Goal: Task Accomplishment & Management: Manage account settings

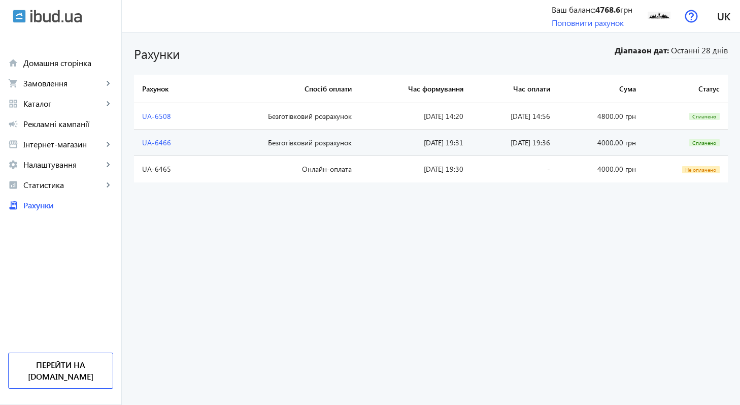
click at [358, 278] on bills-list "Рахунки Діапазон дат: Останні 28 днів Рахунок Спосіб оплати Час формування Час …" at bounding box center [431, 219] width 619 height 372
click at [91, 121] on span "Рекламні кампанії" at bounding box center [68, 124] width 90 height 10
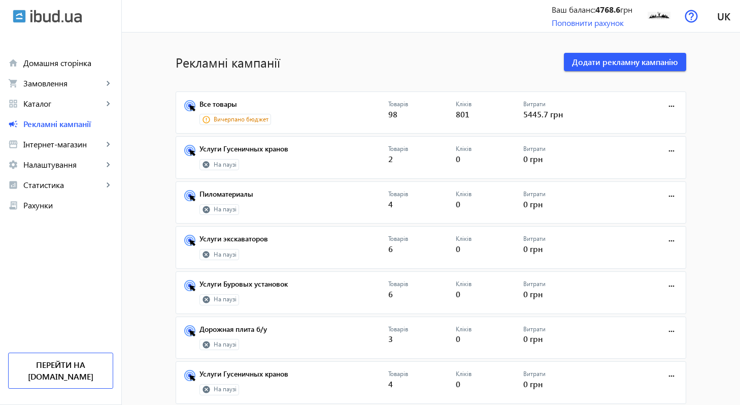
click at [230, 98] on mat-card "Все товары Вичерпано бюджет Товарів 98 Кліків 801 Витрати 5445.7 грн more_horiz" at bounding box center [431, 112] width 511 height 43
click at [228, 104] on link "Все товары" at bounding box center [294, 107] width 189 height 14
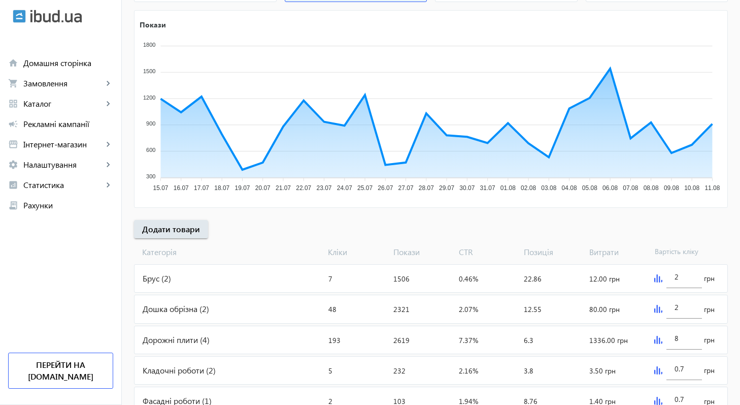
scroll to position [161, 0]
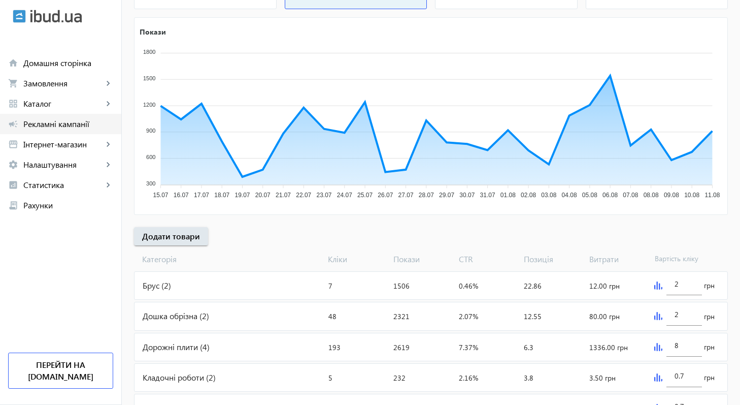
click at [93, 122] on span "Рекламні кампанії" at bounding box center [68, 124] width 90 height 10
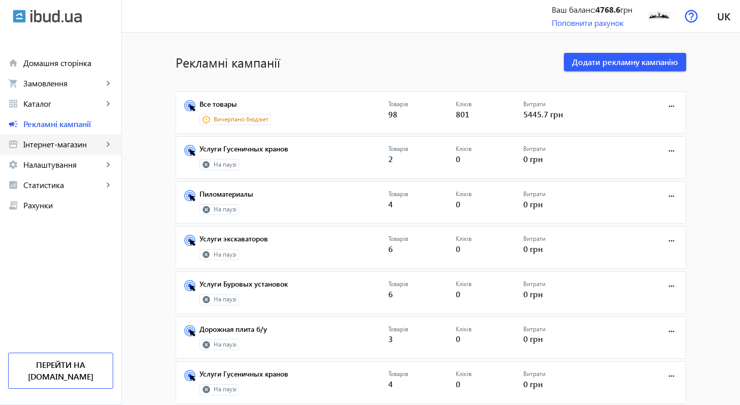
click at [102, 149] on link "storefront Інтернет-магазин keyboard_arrow_right" at bounding box center [60, 144] width 121 height 20
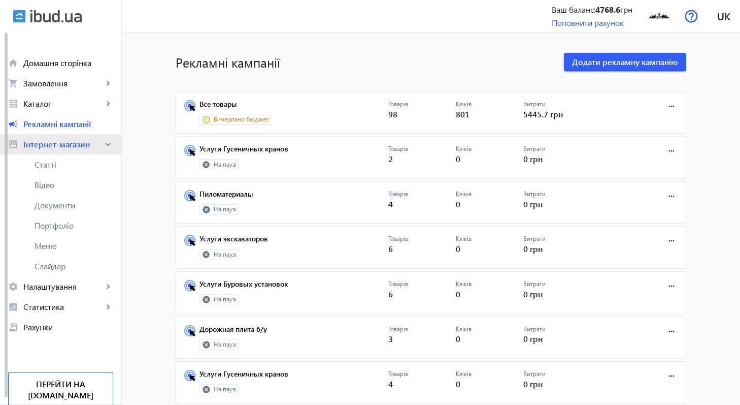
click at [102, 149] on link "storefront Інтернет-магазин keyboard_arrow_right" at bounding box center [60, 144] width 121 height 20
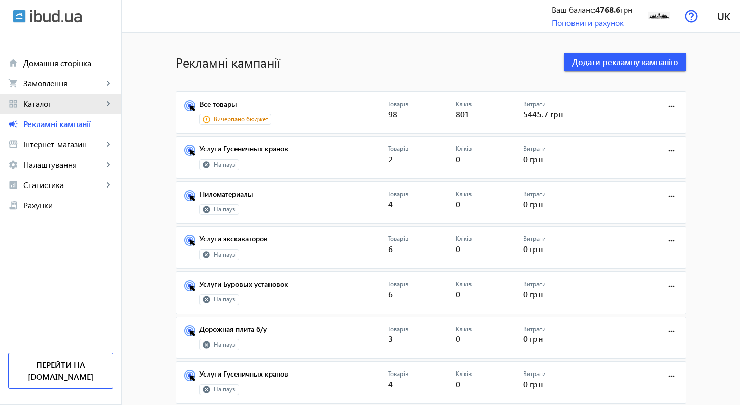
click at [104, 101] on mat-icon "keyboard_arrow_right" at bounding box center [108, 104] width 10 height 10
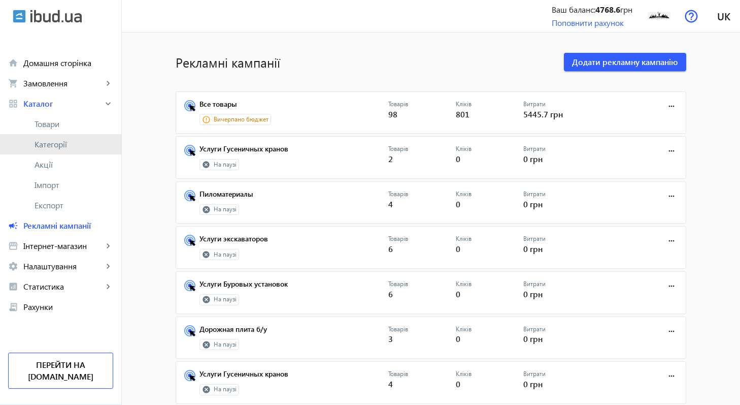
click at [65, 144] on span "Категорії" at bounding box center [74, 144] width 79 height 10
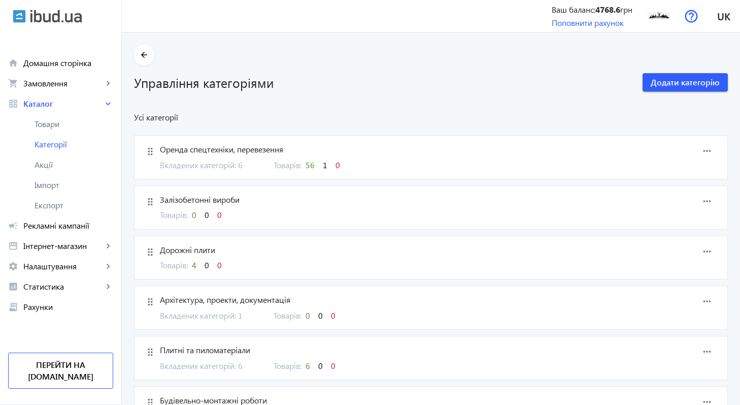
click at [307, 164] on span "56" at bounding box center [310, 164] width 9 height 11
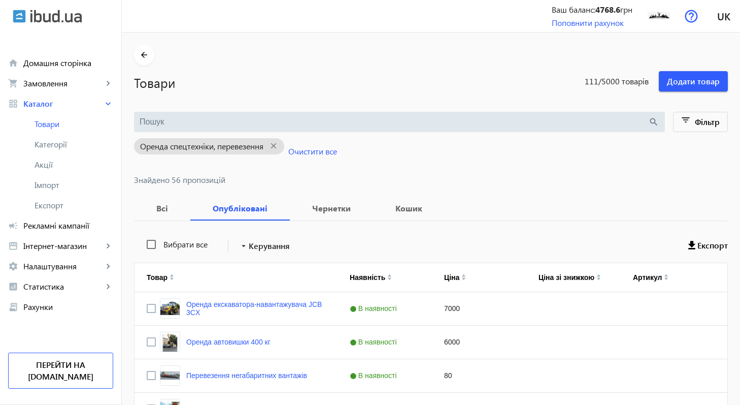
click at [281, 124] on input "search" at bounding box center [394, 121] width 509 height 11
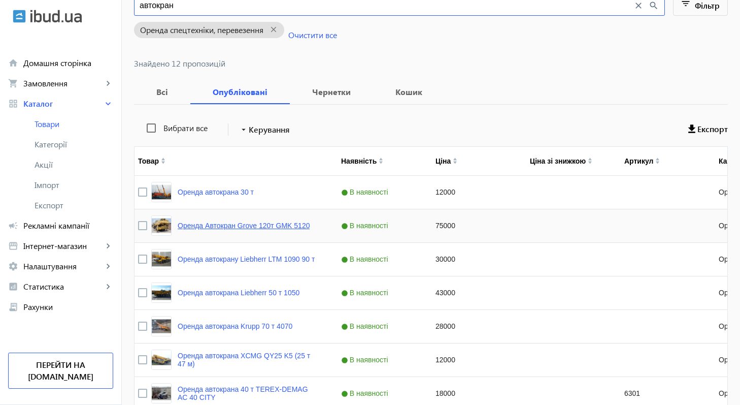
scroll to position [141, 0]
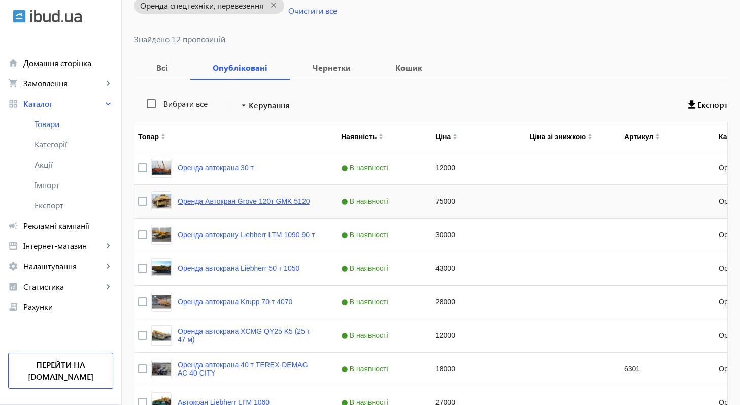
type input "автокран"
click at [242, 202] on link "Оренда Автокран Grove 120т GMK 5120" at bounding box center [244, 201] width 132 height 8
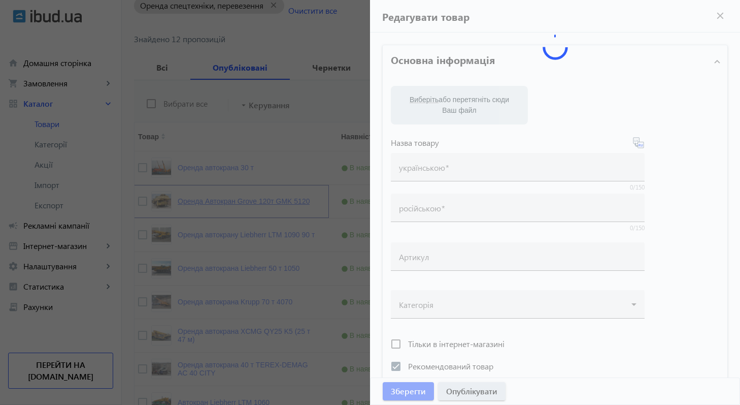
type input "Оренда Автокран Grove 120т GMK 5120"
type input "Аренда Автокран Grove 120т GMK 5120"
checkbox input "true"
type input "75000"
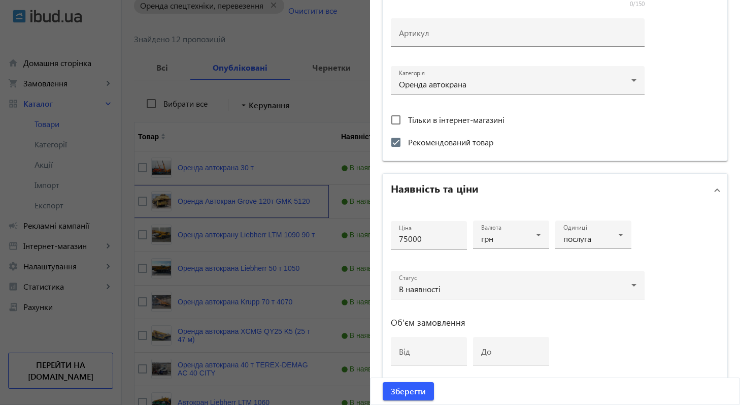
scroll to position [403, 0]
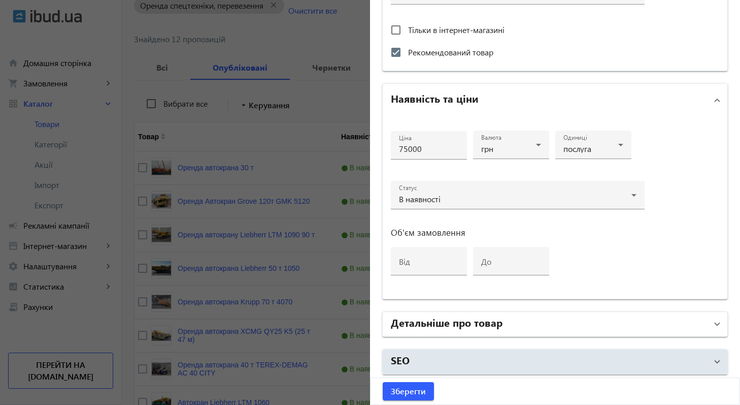
click at [543, 325] on mat-panel-title "Детальніше про товар" at bounding box center [549, 324] width 316 height 18
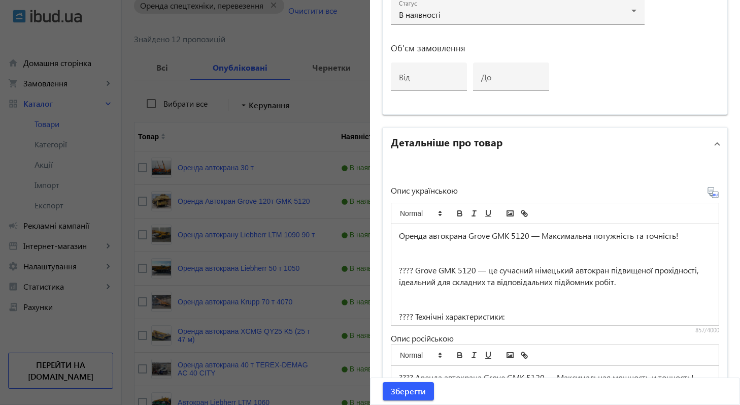
scroll to position [615, 0]
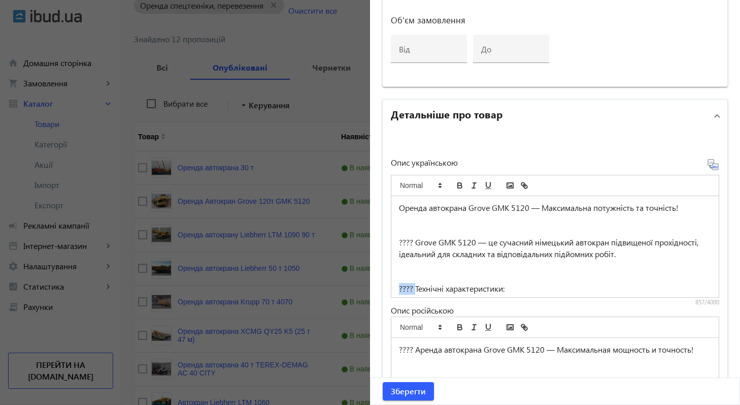
drag, startPoint x: 412, startPoint y: 285, endPoint x: 396, endPoint y: 285, distance: 16.3
click at [399, 285] on p "???? Технічні характеристики:" at bounding box center [555, 289] width 312 height 12
drag, startPoint x: 410, startPoint y: 242, endPoint x: 390, endPoint y: 242, distance: 19.8
click at [392, 242] on div "Оренда автокрана Grove GMK 5120 — Максимальна потужність та точність! ???? Grov…" at bounding box center [556, 246] width 328 height 101
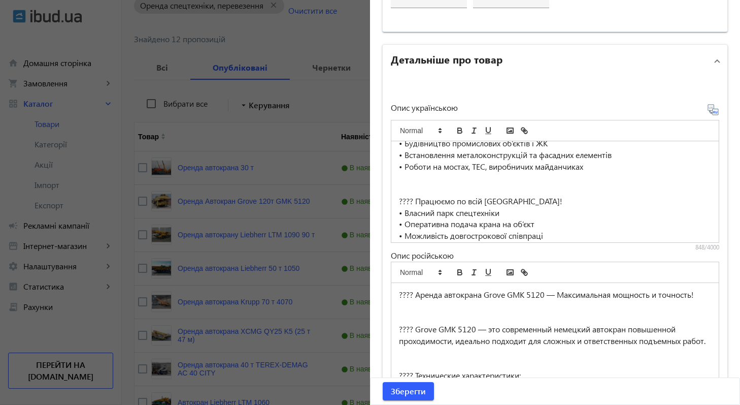
scroll to position [149, 0]
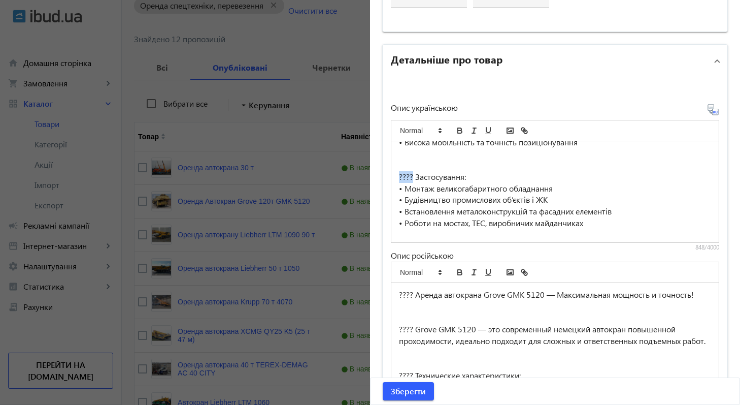
drag, startPoint x: 411, startPoint y: 176, endPoint x: 394, endPoint y: 178, distance: 16.9
click at [394, 178] on div "Оренда автокрана Grove GMK 5120 — Максимальна потужність та точність! Grove GMK…" at bounding box center [556, 191] width 328 height 101
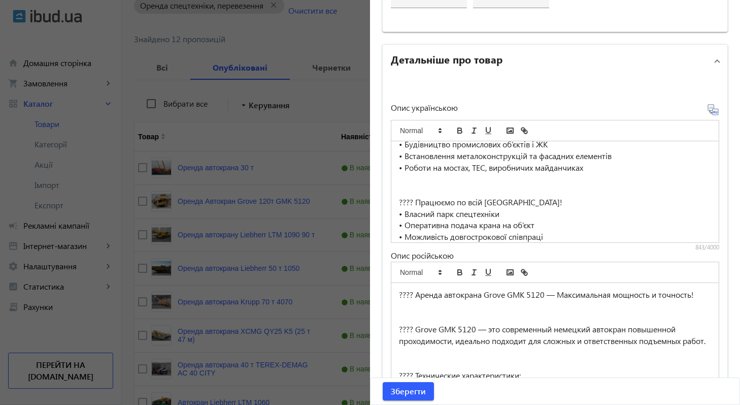
scroll to position [205, 0]
drag, startPoint x: 411, startPoint y: 202, endPoint x: 397, endPoint y: 202, distance: 14.7
click at [399, 202] on p "???? Працюємо по всій [GEOGRAPHIC_DATA]!" at bounding box center [555, 203] width 312 height 12
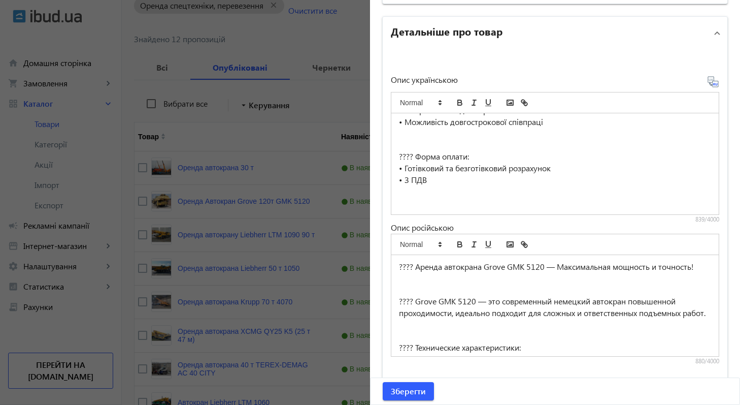
scroll to position [741, 0]
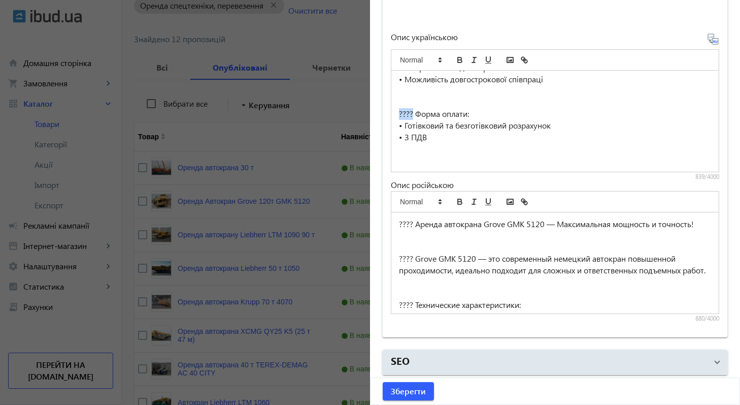
drag, startPoint x: 409, startPoint y: 110, endPoint x: 393, endPoint y: 109, distance: 16.3
click at [393, 109] on div "Оренда автокрана Grove GMK 5120 — Максимальна потужність та точність! Grove GMK…" at bounding box center [556, 121] width 328 height 101
drag, startPoint x: 411, startPoint y: 254, endPoint x: 395, endPoint y: 255, distance: 15.8
click at [395, 255] on div "???? Аренда автокрана Grove GMK 5120 — Максимальная мощность и точность! ???? G…" at bounding box center [556, 262] width 328 height 101
drag, startPoint x: 411, startPoint y: 224, endPoint x: 396, endPoint y: 224, distance: 15.2
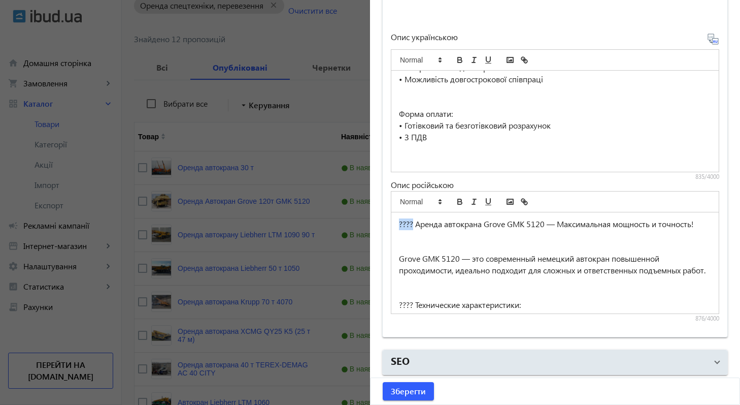
click at [399, 224] on p "???? Аренда автокрана Grove GMK 5120 — Максимальная мощность и точность!" at bounding box center [555, 224] width 312 height 12
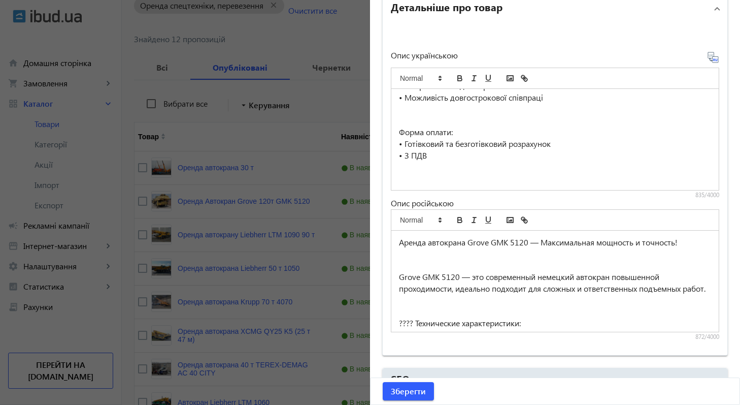
click at [605, 262] on p at bounding box center [555, 266] width 312 height 12
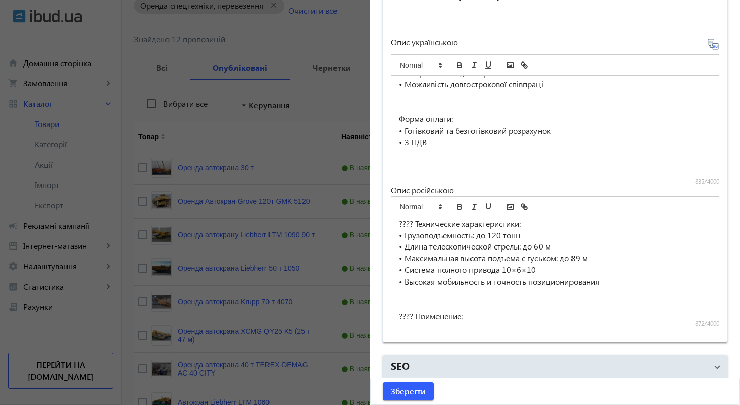
scroll to position [90, 0]
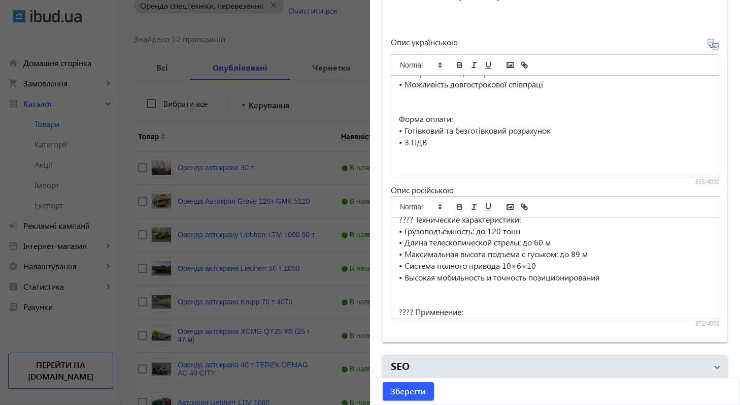
click at [411, 225] on p "???? Технические характеристики:" at bounding box center [555, 220] width 312 height 12
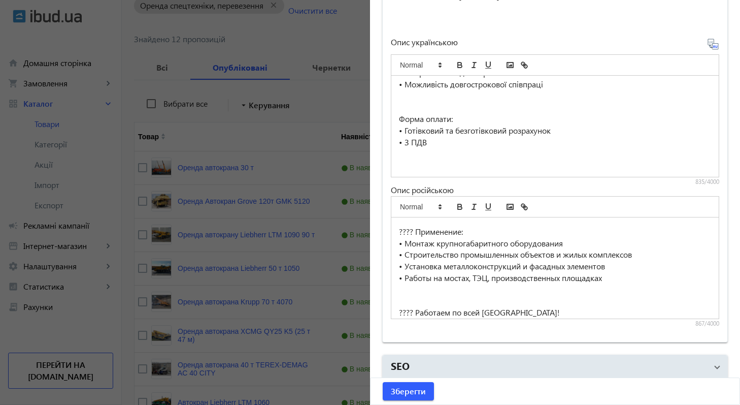
scroll to position [188, 0]
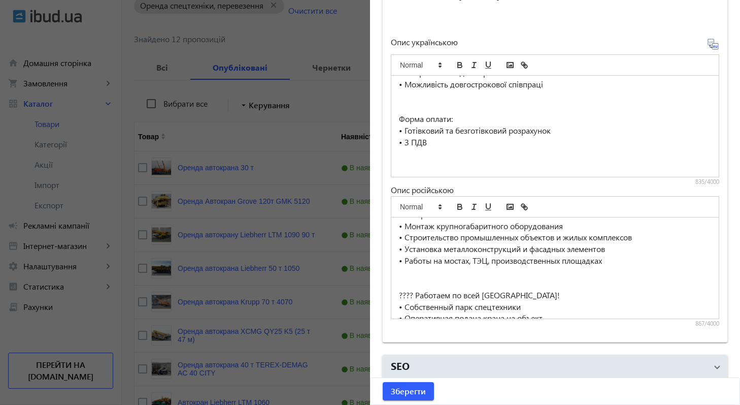
click at [410, 220] on p "????️ Применение:" at bounding box center [555, 215] width 312 height 12
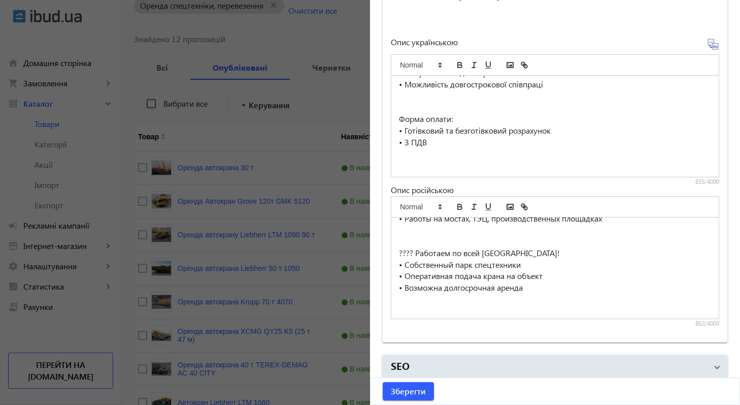
scroll to position [264, 0]
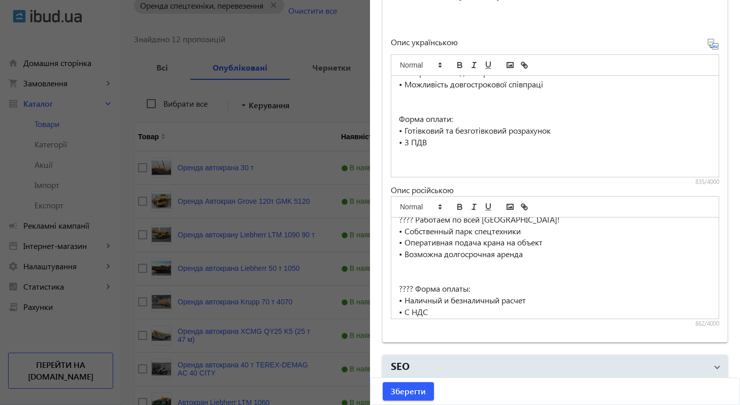
click at [411, 225] on p "???? Работаем по всей [GEOGRAPHIC_DATA]!" at bounding box center [555, 220] width 312 height 12
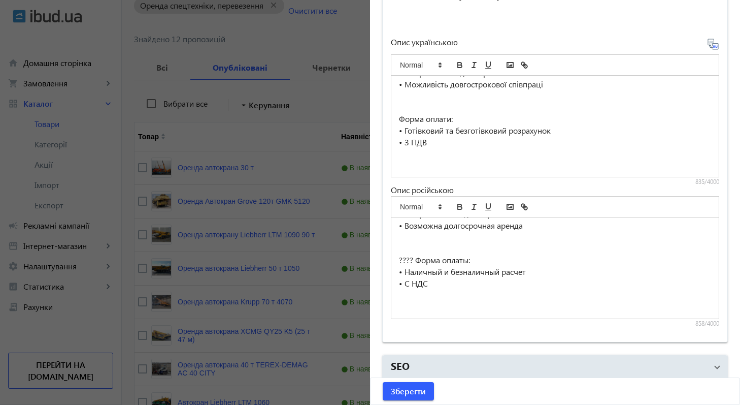
scroll to position [739, 0]
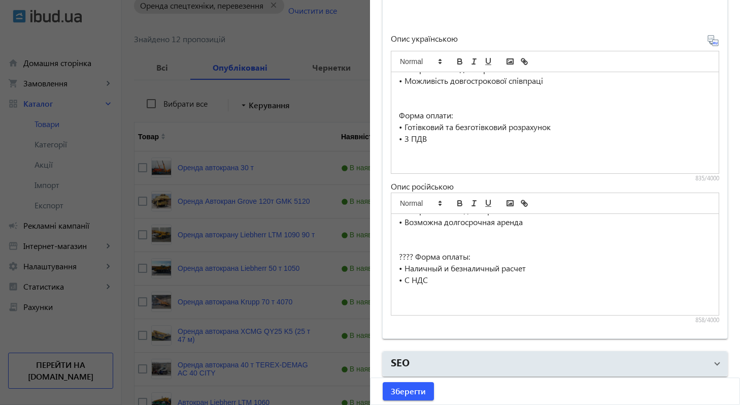
click at [409, 255] on p "???? Форма оплаты:" at bounding box center [555, 257] width 312 height 12
click at [409, 392] on span "Зберегти" at bounding box center [408, 390] width 35 height 11
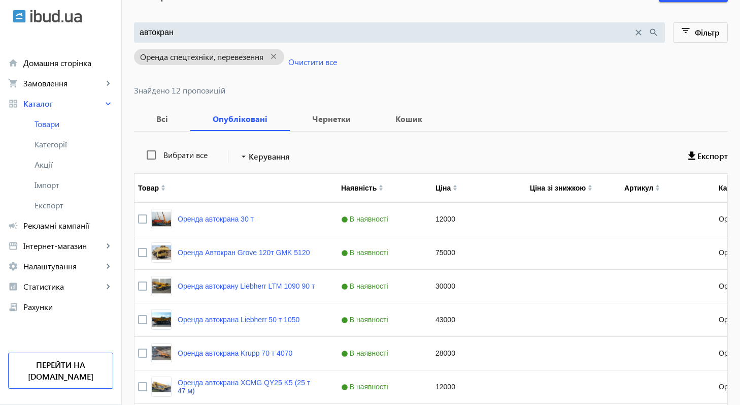
scroll to position [93, 0]
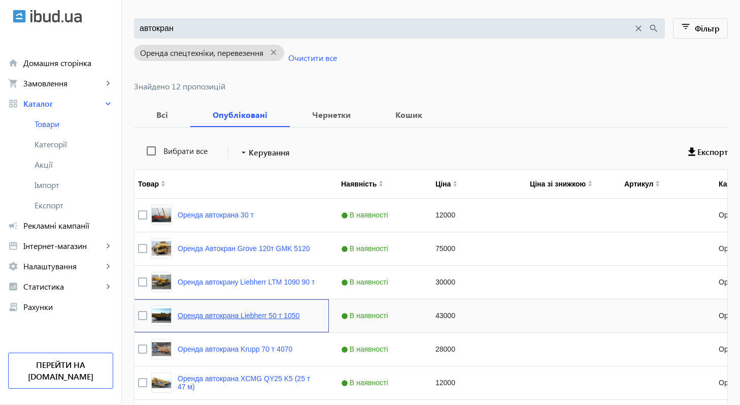
click at [240, 316] on link "Оренда автокрана Liebherr 50 т 1050" at bounding box center [239, 315] width 122 height 8
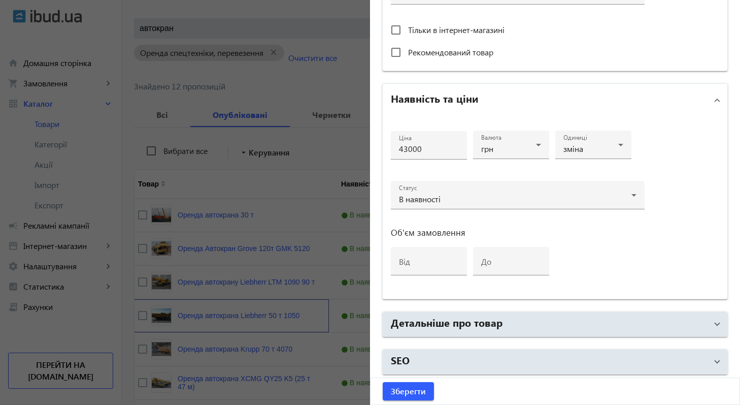
scroll to position [95, 0]
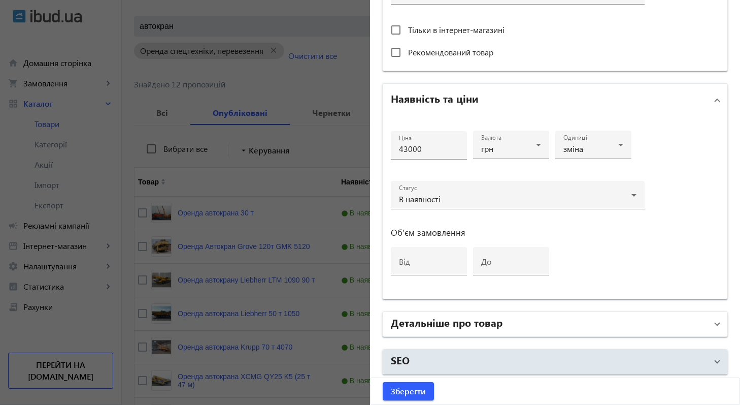
click at [557, 315] on mat-panel-title "Детальніше про товар" at bounding box center [549, 324] width 316 height 18
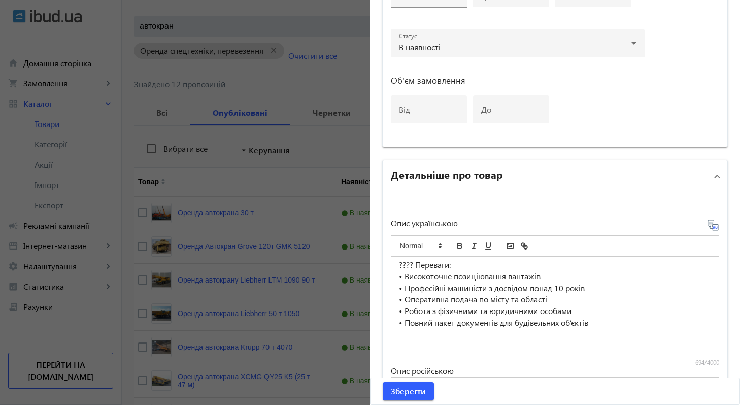
scroll to position [552, 0]
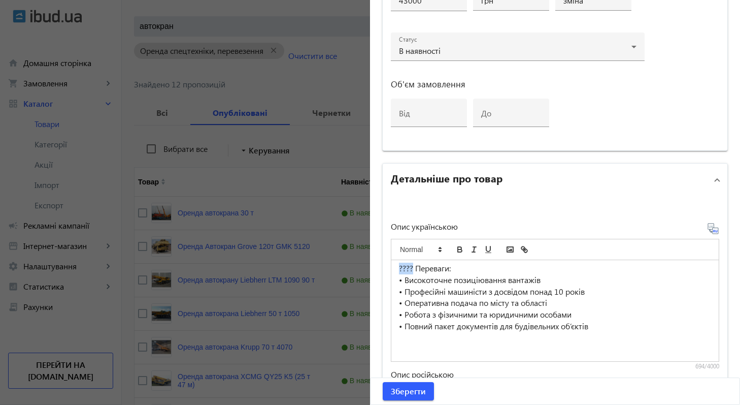
drag, startPoint x: 411, startPoint y: 268, endPoint x: 391, endPoint y: 268, distance: 20.3
click at [392, 268] on div "Пропонуємо послуги мобільного автокрана Liebherr LTM 1050-3.1 — ідеальне рішенн…" at bounding box center [556, 310] width 328 height 101
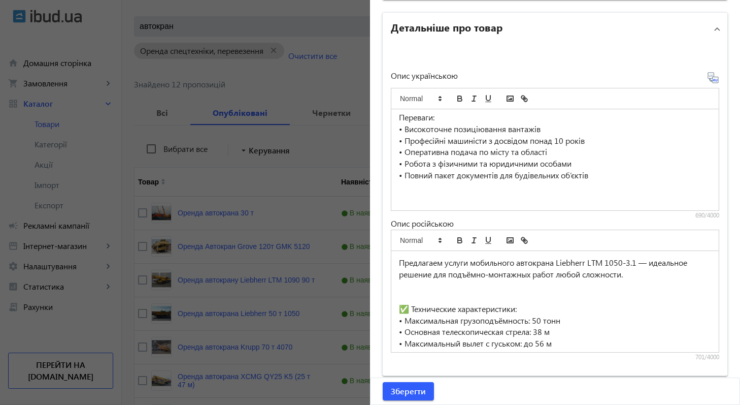
scroll to position [142, 0]
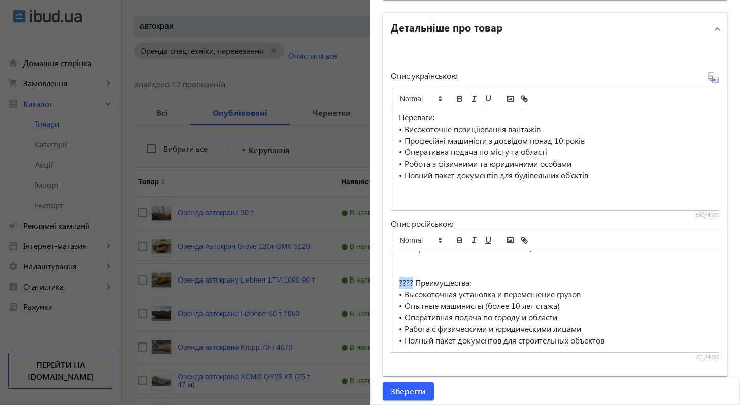
drag, startPoint x: 410, startPoint y: 281, endPoint x: 392, endPoint y: 281, distance: 18.3
click at [392, 281] on div "Предлагаем услуги мобильного автокрана Liebherr LTM 1050-3.1 — идеальное решени…" at bounding box center [556, 301] width 328 height 101
click at [410, 394] on span "Зберегти" at bounding box center [408, 390] width 35 height 11
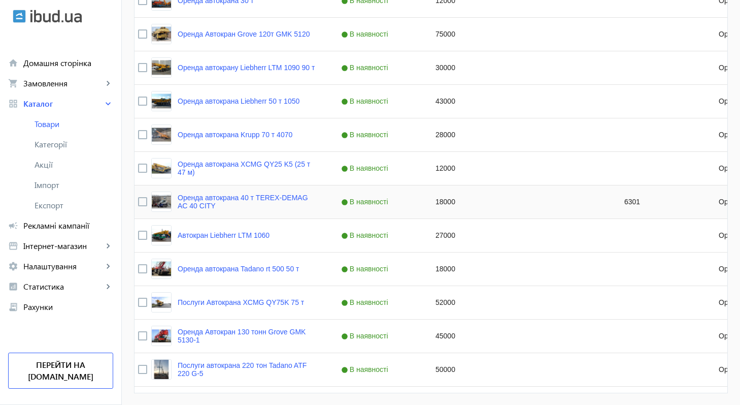
scroll to position [309, 0]
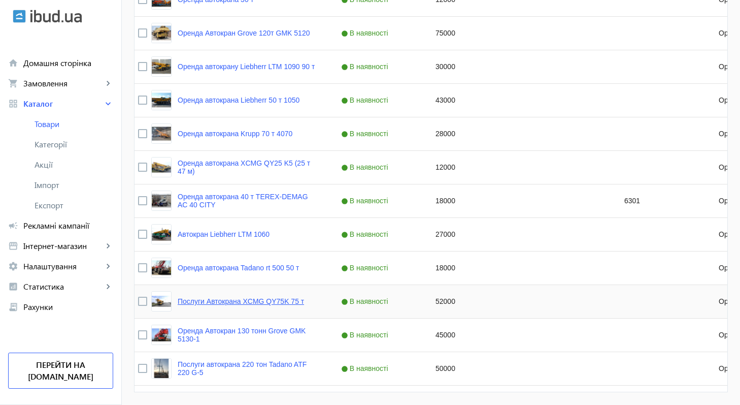
click at [268, 301] on link "Послуги Автокрана XCMG QY75K 75 т" at bounding box center [241, 301] width 126 height 8
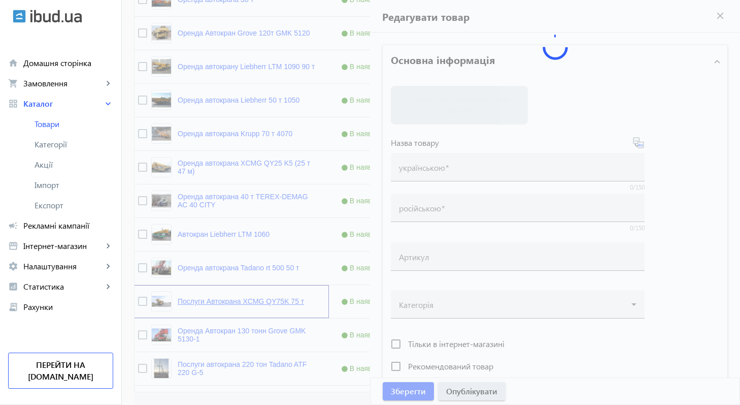
type input "Послуги Автокрана XCMG QY75K 75 т"
type input "Услуги Автокрана XCMG QY75K 75 т"
type input "52000"
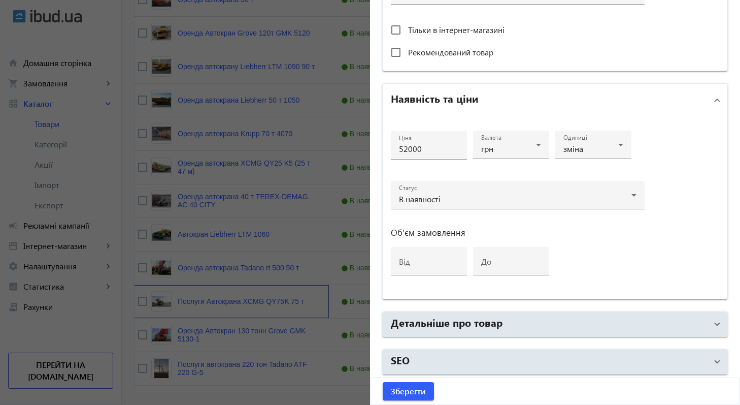
scroll to position [343, 0]
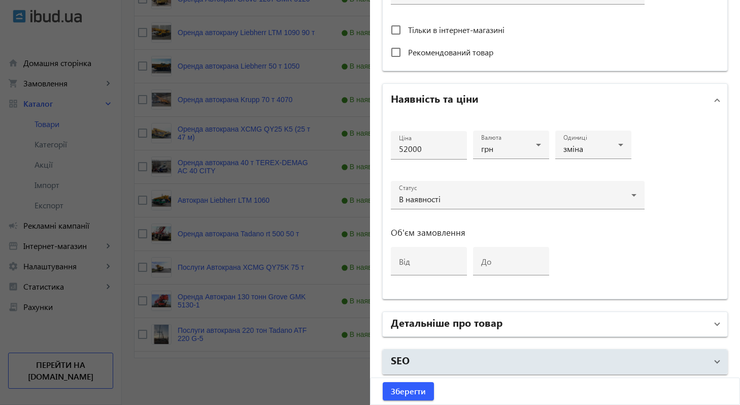
click at [503, 326] on mat-panel-title "Детальніше про товар" at bounding box center [549, 324] width 316 height 18
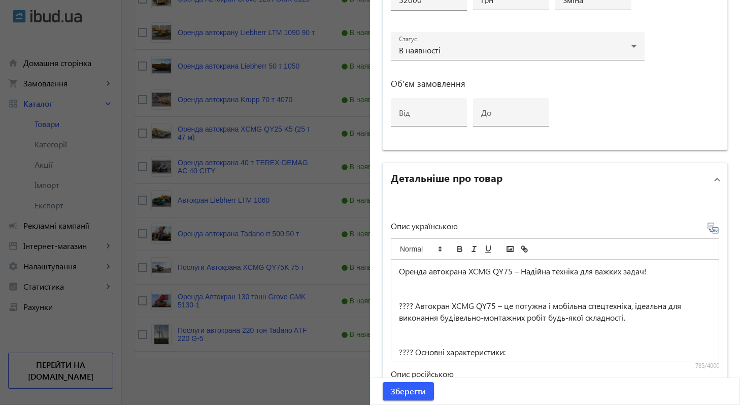
scroll to position [567, 0]
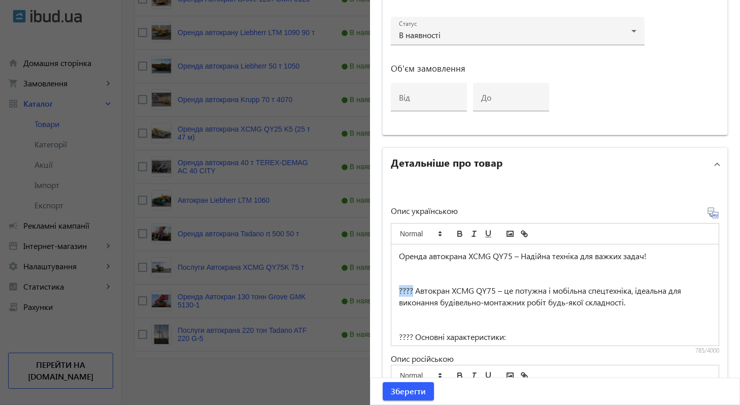
drag, startPoint x: 410, startPoint y: 289, endPoint x: 386, endPoint y: 289, distance: 23.9
click at [386, 289] on div "Опис українською Оренда автокрана XCMG QY75 – Надійна техніка для важких задач!…" at bounding box center [555, 345] width 345 height 330
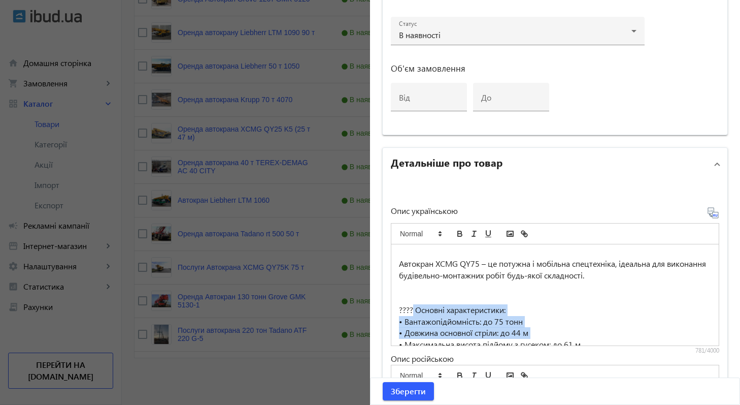
scroll to position [35, 0]
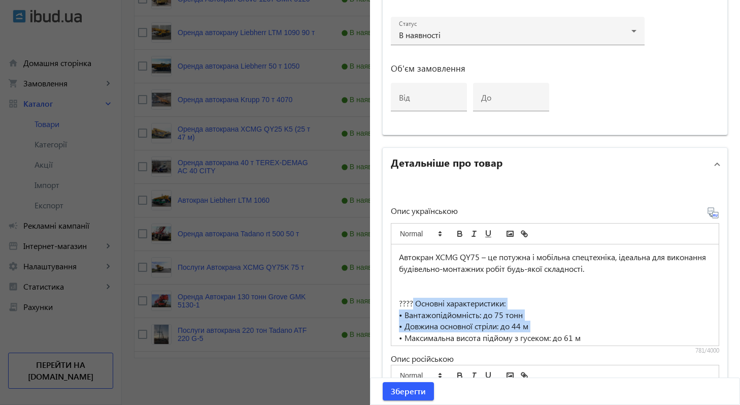
drag, startPoint x: 411, startPoint y: 339, endPoint x: 397, endPoint y: 338, distance: 14.3
click at [397, 338] on div "Оренда автокрана XCMG QY75 – Надійна техніка для важких задач! Автокран XCMG QY…" at bounding box center [556, 294] width 328 height 101
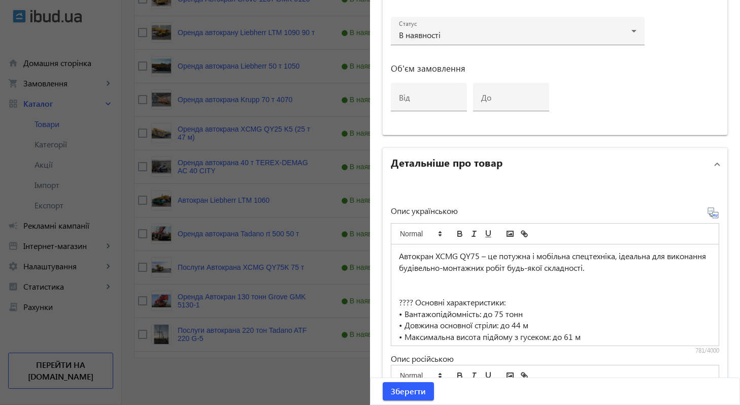
click at [478, 282] on p at bounding box center [555, 280] width 312 height 12
drag, startPoint x: 410, startPoint y: 301, endPoint x: 399, endPoint y: 301, distance: 11.7
click at [399, 301] on p "???? Основні характеристики:" at bounding box center [555, 303] width 312 height 12
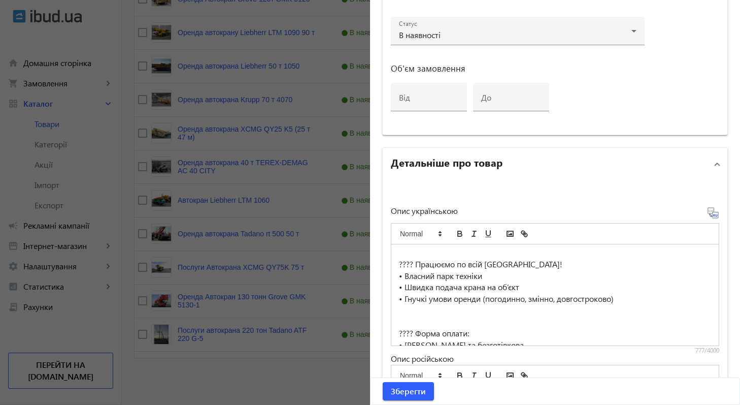
scroll to position [242, 0]
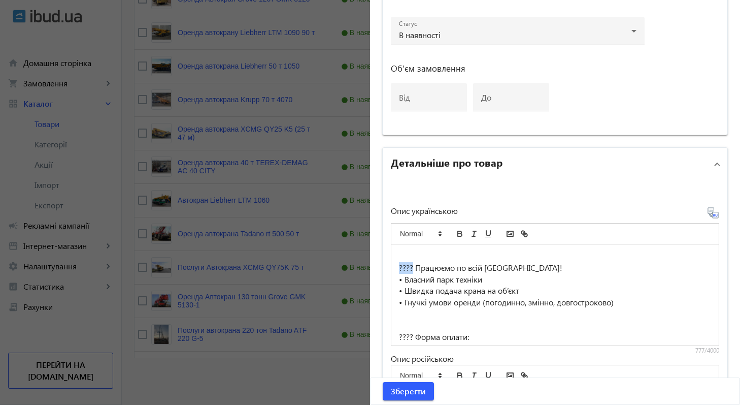
drag, startPoint x: 411, startPoint y: 267, endPoint x: 394, endPoint y: 267, distance: 17.8
click at [394, 267] on div "Оренда автокрана XCMG QY75 – Надійна техніка для важких задач! Автокран XCMG QY…" at bounding box center [556, 294] width 328 height 101
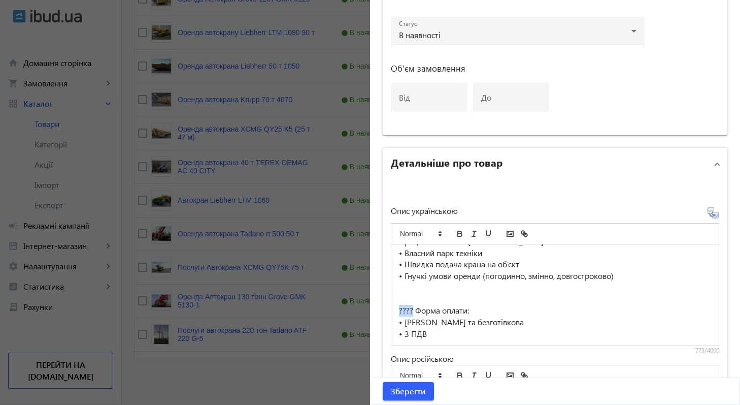
drag, startPoint x: 410, startPoint y: 309, endPoint x: 390, endPoint y: 309, distance: 20.3
click at [392, 309] on div "Оренда автокрана XCMG QY75 – Надійна техніка для важких задач! Автокран XCMG QY…" at bounding box center [556, 294] width 328 height 101
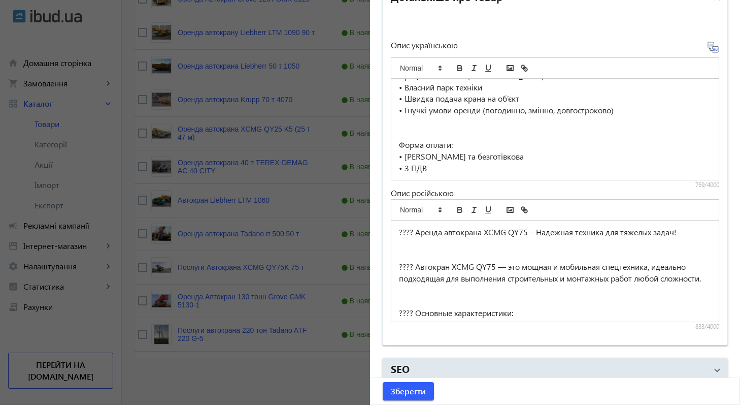
scroll to position [741, 0]
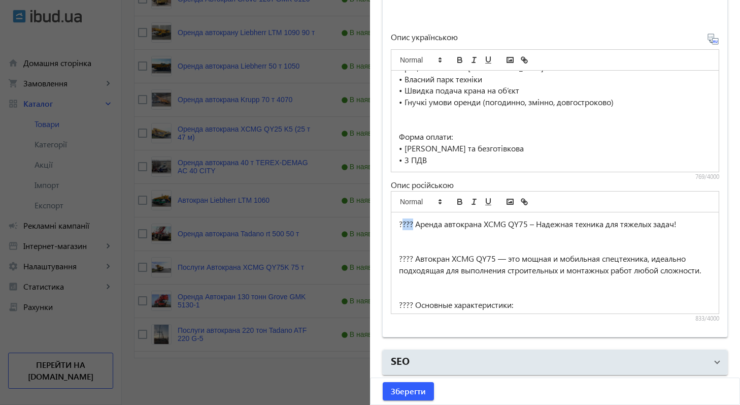
drag, startPoint x: 411, startPoint y: 224, endPoint x: 398, endPoint y: 222, distance: 13.4
click at [399, 222] on p "???? Аренда автокрана XCMG QY75 – Надежная техника для тяжелых задач!" at bounding box center [555, 224] width 312 height 12
drag, startPoint x: 411, startPoint y: 255, endPoint x: 395, endPoint y: 255, distance: 15.7
click at [395, 256] on div "Аренда автокрана XCMG QY75 – Надежная техника для тяжелых задач! ???? Автокран …" at bounding box center [556, 262] width 328 height 101
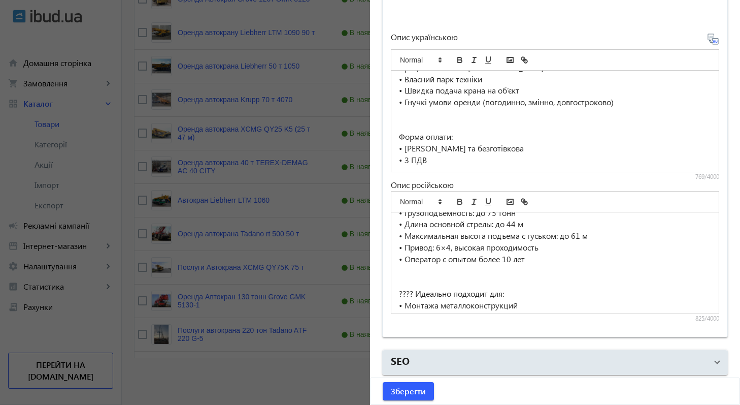
scroll to position [99, 0]
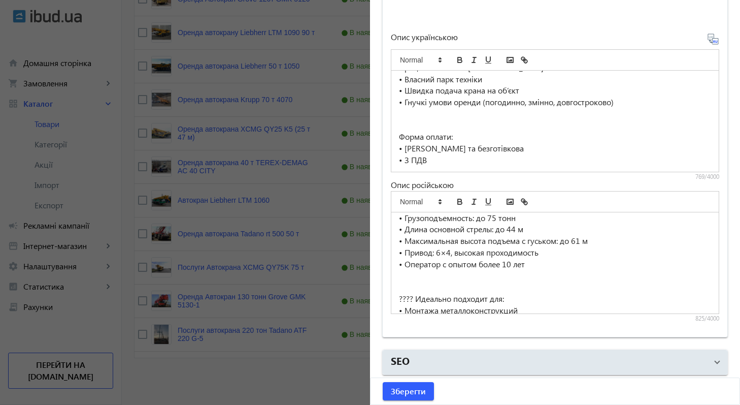
drag, startPoint x: 409, startPoint y: 218, endPoint x: 390, endPoint y: 218, distance: 19.3
click at [392, 218] on div "Аренда автокрана XCMG QY75 – Надежная техника для тяжелых задач! Автокран XCMG …" at bounding box center [556, 262] width 328 height 101
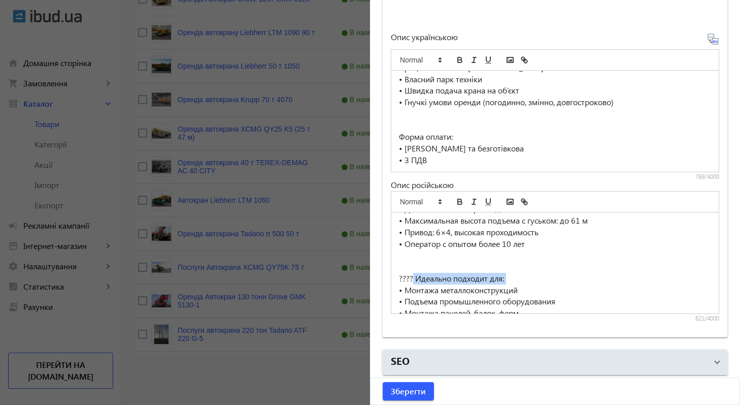
drag, startPoint x: 411, startPoint y: 308, endPoint x: 388, endPoint y: 305, distance: 23.1
click at [392, 306] on div "Аренда автокрана XCMG QY75 – Надежная техника для тяжелых задач! Автокран XCMG …" at bounding box center [556, 262] width 328 height 101
click at [480, 260] on p at bounding box center [555, 255] width 312 height 12
click at [411, 284] on p "????️ Идеально подходит для:" at bounding box center [555, 278] width 312 height 12
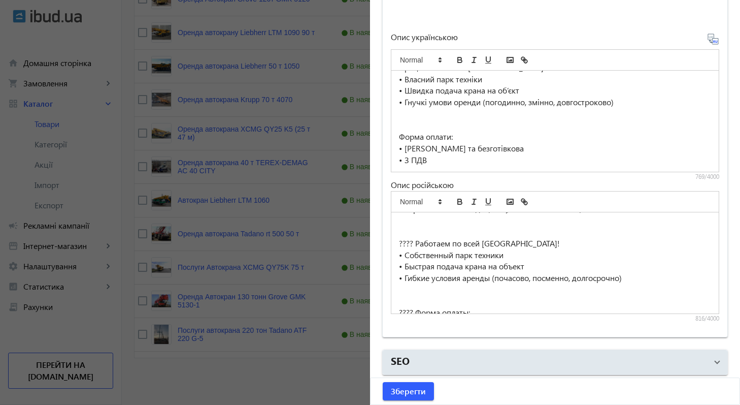
scroll to position [236, 0]
click at [409, 248] on p "???? Работаем по всей [GEOGRAPHIC_DATA]!" at bounding box center [555, 243] width 312 height 12
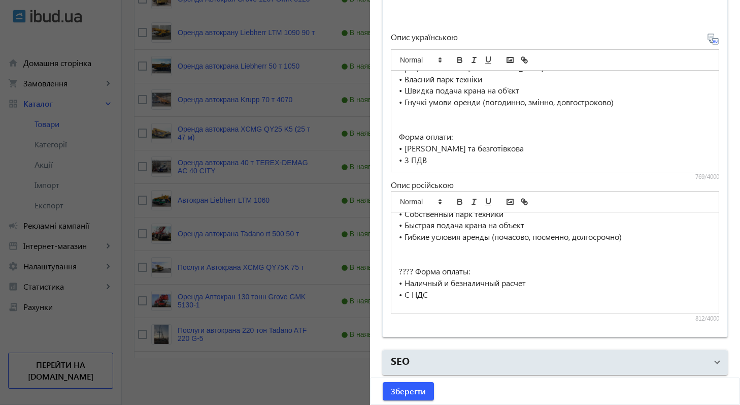
scroll to position [303, 0]
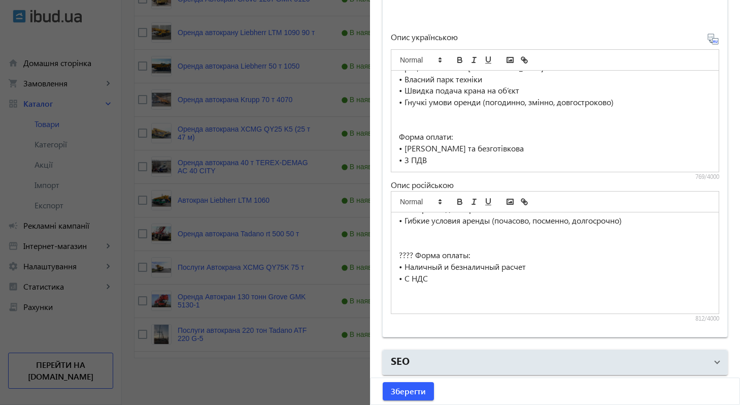
click at [412, 253] on p "???? Форма оплаты:" at bounding box center [555, 255] width 312 height 12
click at [399, 389] on span "Зберегти" at bounding box center [408, 390] width 35 height 11
